Goal: Information Seeking & Learning: Find specific fact

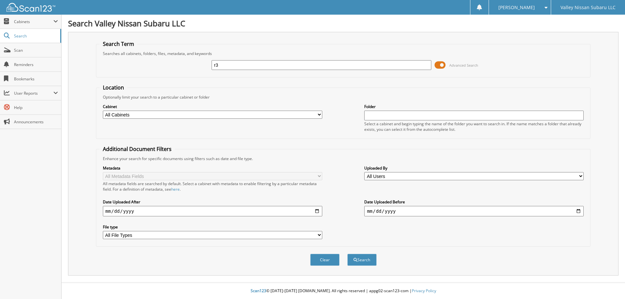
type input "r"
type input "R3825180"
click at [439, 65] on span at bounding box center [440, 65] width 11 height 10
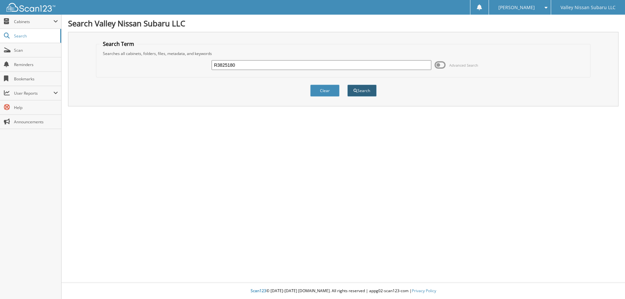
click at [360, 92] on button "Search" at bounding box center [361, 91] width 29 height 12
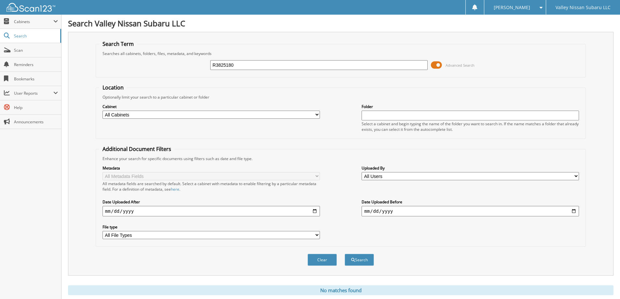
scroll to position [19, 0]
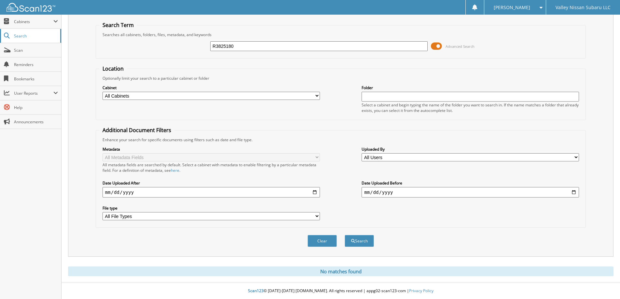
click at [23, 35] on span "Search" at bounding box center [35, 36] width 43 height 6
